Goal: Check status: Check status

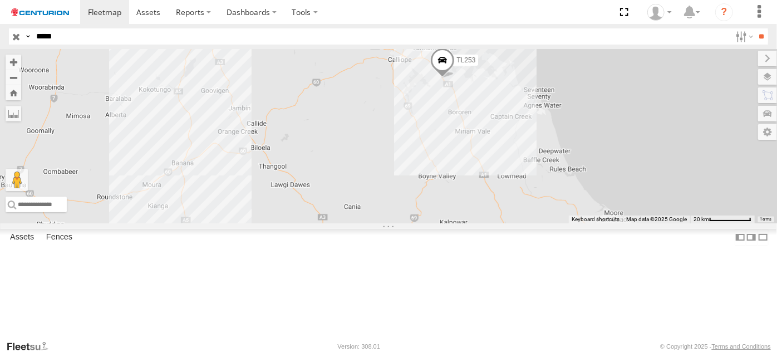
click at [85, 35] on input "*****" at bounding box center [381, 36] width 699 height 16
click at [0, 0] on div "TL253" at bounding box center [0, 0] width 0 height 0
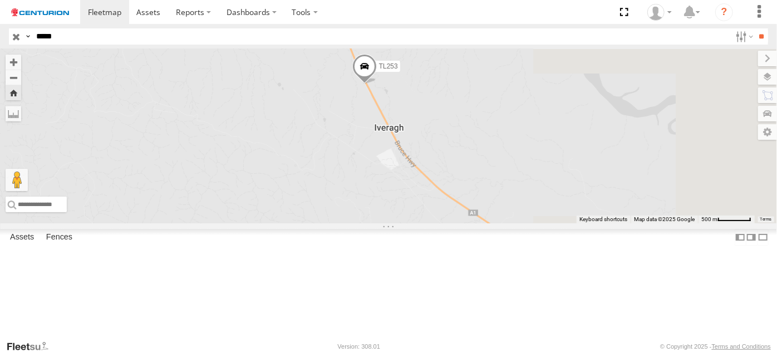
drag, startPoint x: 549, startPoint y: 166, endPoint x: 377, endPoint y: 135, distance: 175.4
click at [386, 117] on div "TL253" at bounding box center [388, 136] width 777 height 174
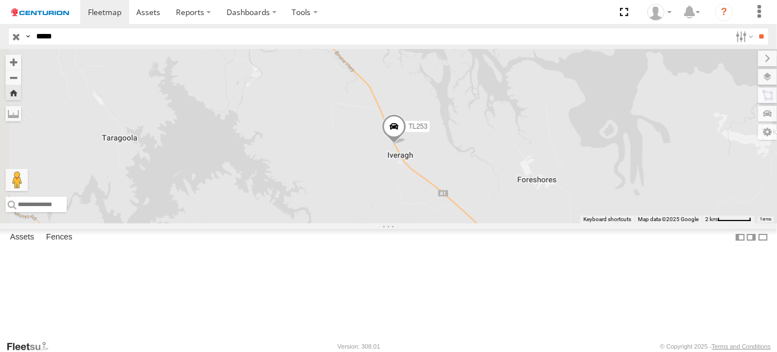
drag, startPoint x: 412, startPoint y: 219, endPoint x: 500, endPoint y: 219, distance: 87.9
click at [500, 219] on div "TL253" at bounding box center [388, 136] width 777 height 174
click at [406, 144] on span at bounding box center [394, 129] width 24 height 30
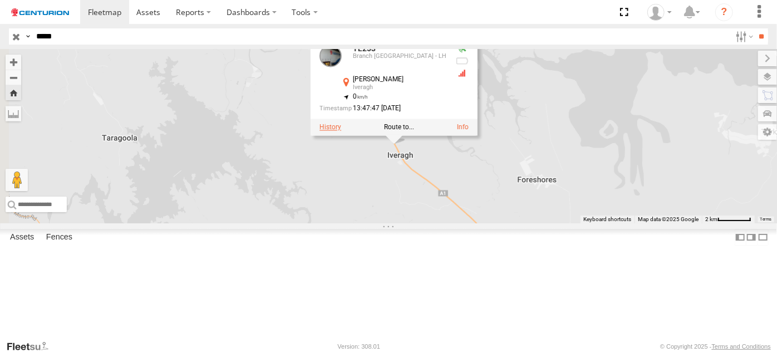
click at [341, 131] on label at bounding box center [330, 128] width 22 height 8
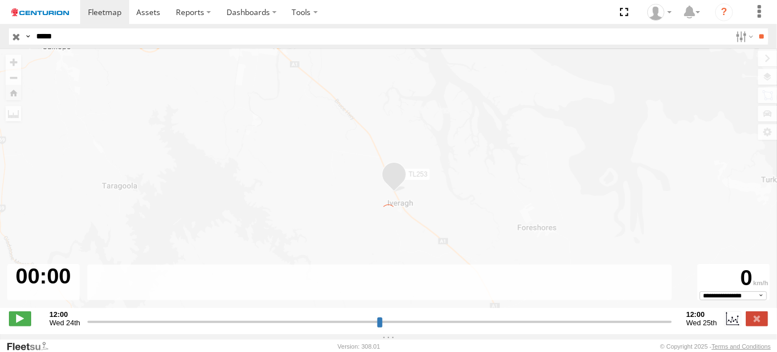
type input "**********"
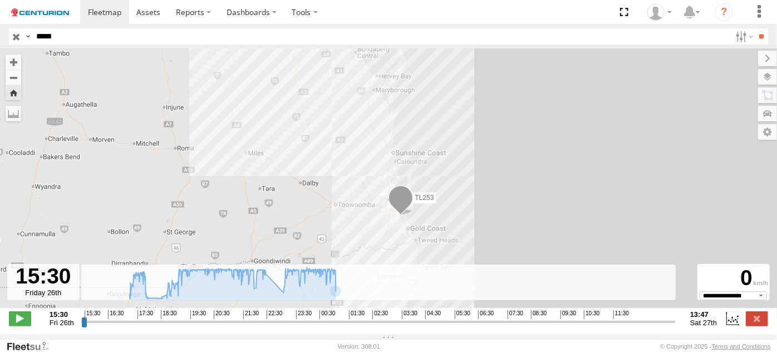
drag, startPoint x: 560, startPoint y: 232, endPoint x: 526, endPoint y: 160, distance: 79.9
click at [526, 160] on div "TL253" at bounding box center [388, 184] width 777 height 270
click at [13, 33] on input "button" at bounding box center [16, 36] width 14 height 16
